Goal: Information Seeking & Learning: Check status

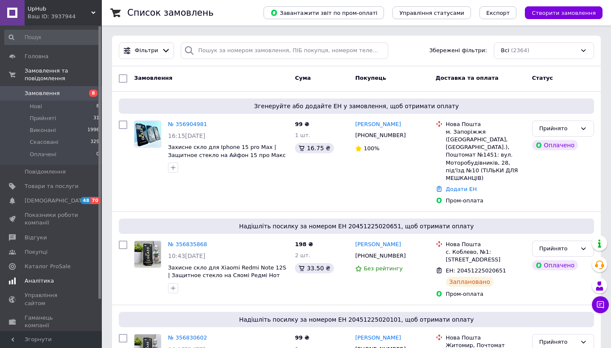
click at [54, 277] on span "Аналітика" at bounding box center [52, 281] width 54 height 8
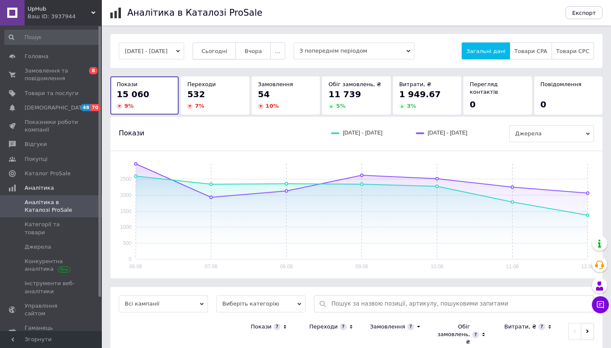
click at [222, 46] on button "Сьогодні" at bounding box center [215, 50] width 44 height 17
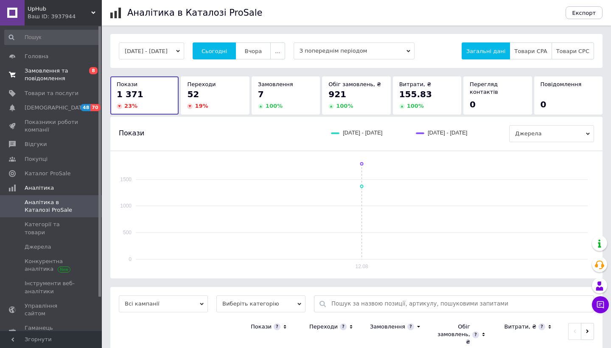
click at [48, 85] on link "Замовлення та повідомлення 0 8" at bounding box center [52, 75] width 104 height 22
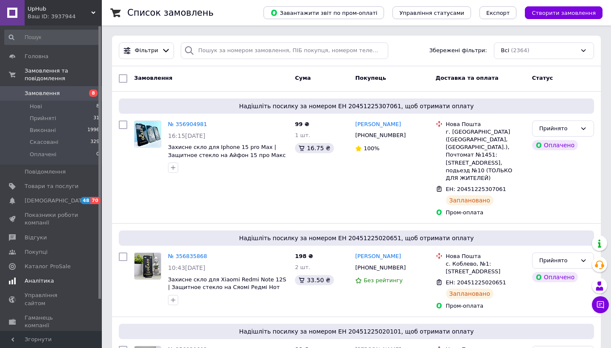
click at [28, 275] on link "Аналітика" at bounding box center [52, 281] width 104 height 14
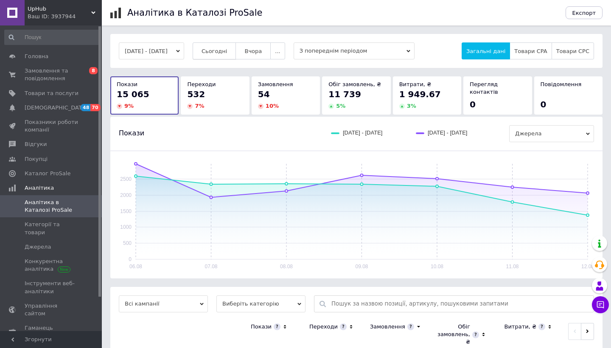
click at [234, 45] on button "Сьогодні" at bounding box center [215, 50] width 44 height 17
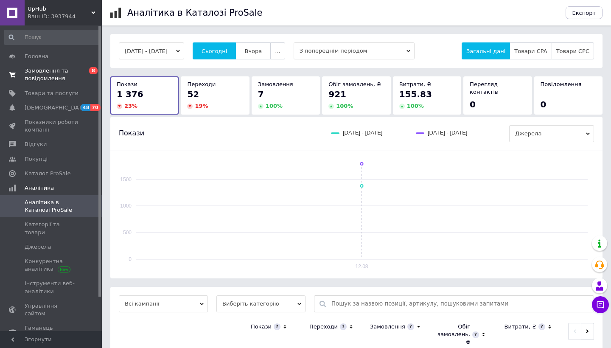
click at [65, 75] on span "Замовлення та повідомлення" at bounding box center [52, 74] width 54 height 15
